Goal: Book appointment/travel/reservation

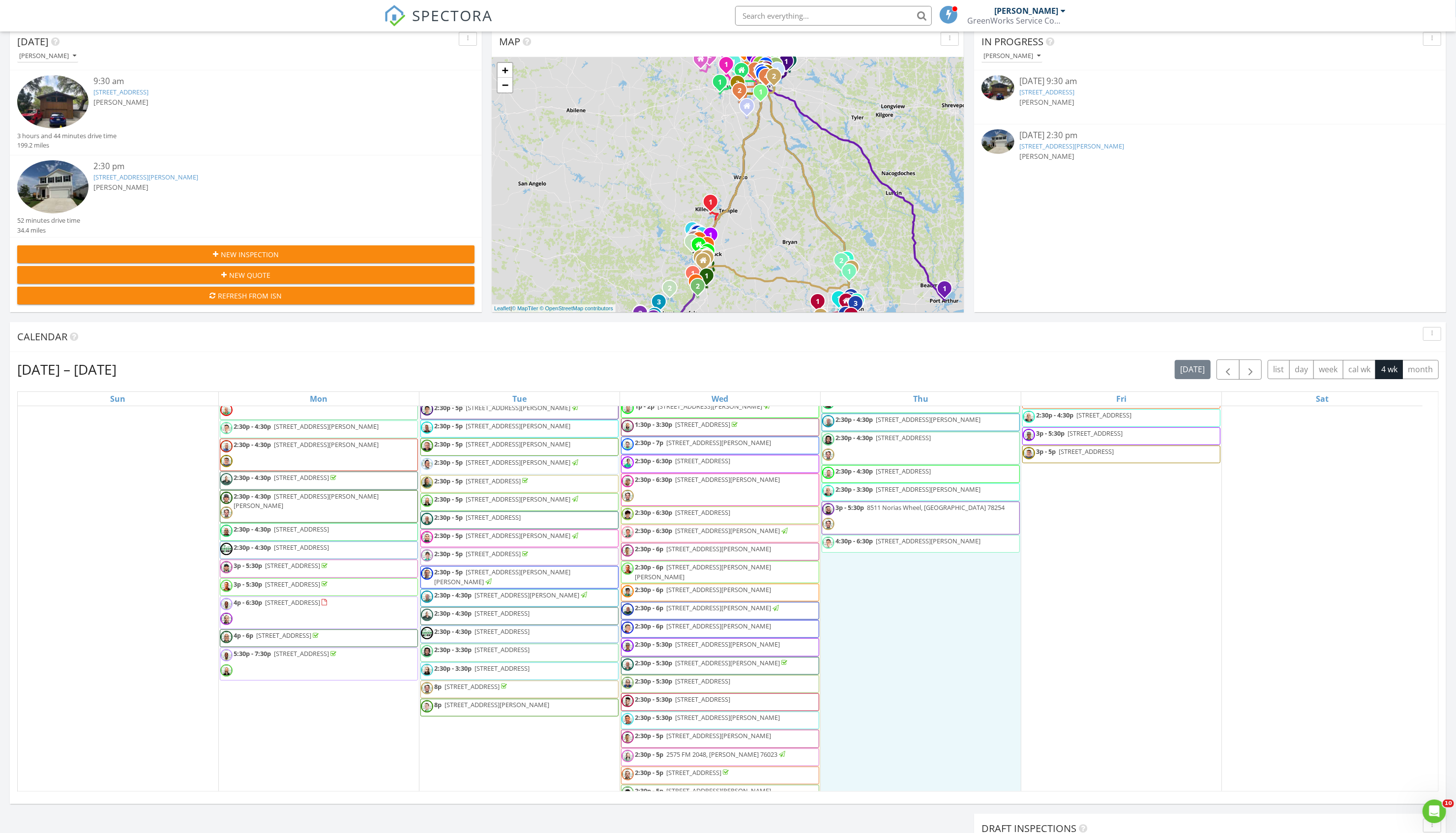
click at [824, 376] on div "Aug 24 – Sep 20, 2025 today list day week cal wk 4 wk month" at bounding box center [728, 369] width 1421 height 20
click at [872, 354] on div "Aug 24 – Sep 20, 2025 today list day week cal wk 4 wk month Sun Mon Tue Wed Thu…" at bounding box center [728, 575] width 1436 height 447
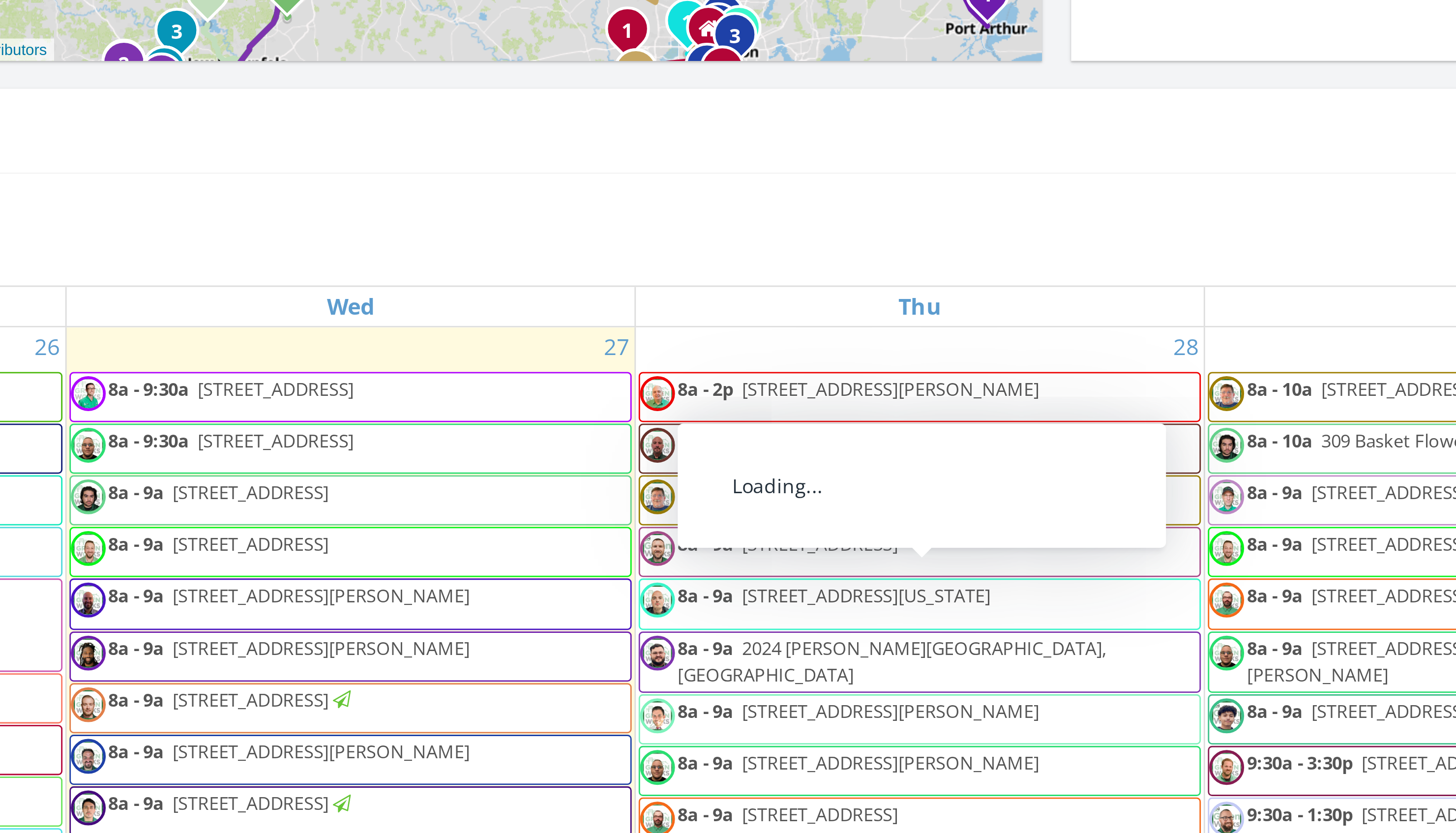
scroll to position [444, 0]
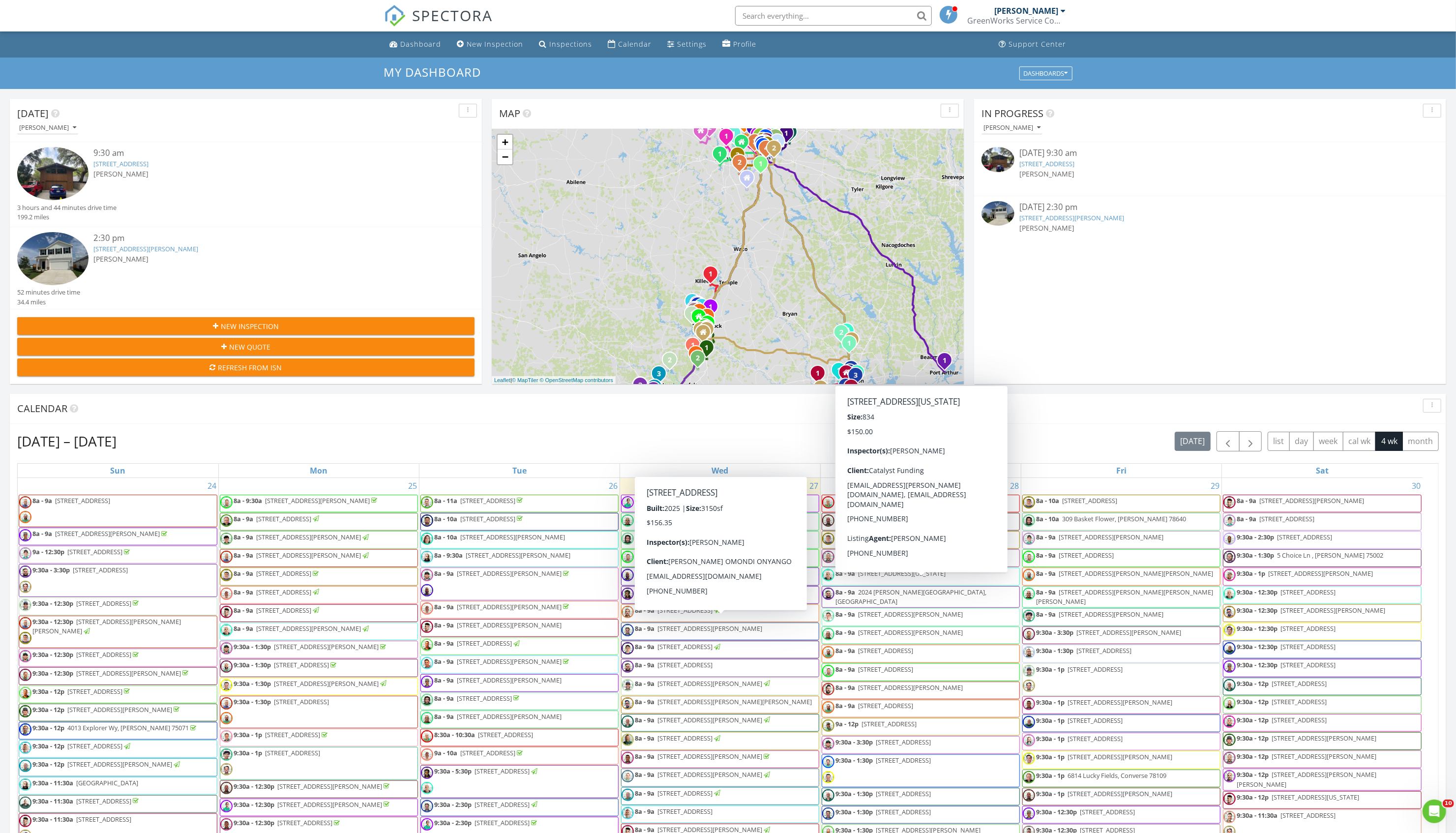
scroll to position [926, 1487]
